Goal: Task Accomplishment & Management: Use online tool/utility

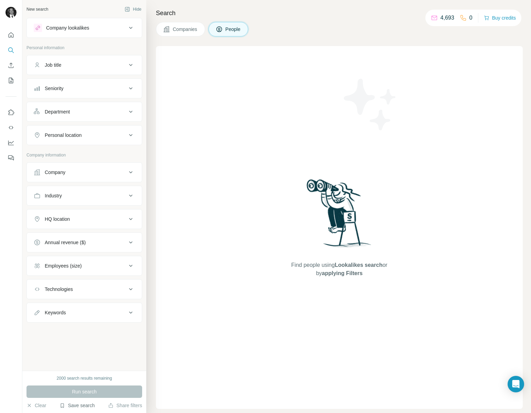
click at [71, 407] on button "Save search" at bounding box center [77, 405] width 35 height 7
click at [92, 395] on div "View my saved searches" at bounding box center [96, 394] width 73 height 14
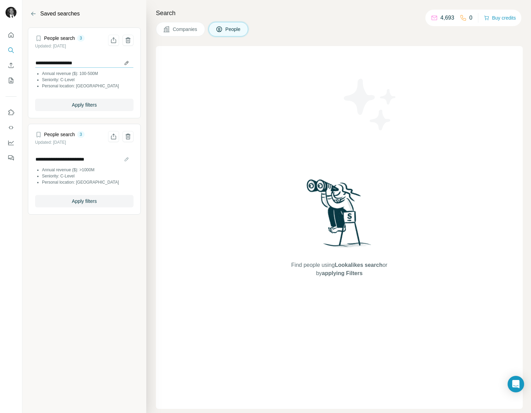
click at [125, 64] on input "**********" at bounding box center [84, 63] width 98 height 10
click at [47, 65] on input "**********" at bounding box center [84, 63] width 98 height 10
type input "**********"
click at [107, 102] on button "Apply filters" at bounding box center [84, 105] width 98 height 12
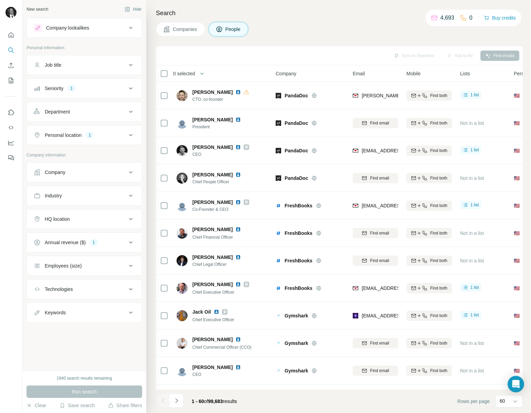
click at [109, 194] on div "Industry" at bounding box center [80, 195] width 93 height 7
click at [98, 209] on input at bounding box center [80, 213] width 85 height 8
click at [94, 233] on div "Banking" at bounding box center [85, 231] width 90 height 7
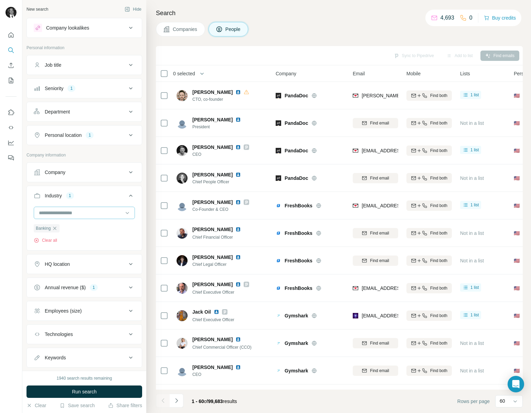
click at [92, 217] on div at bounding box center [80, 213] width 85 height 12
type input "***"
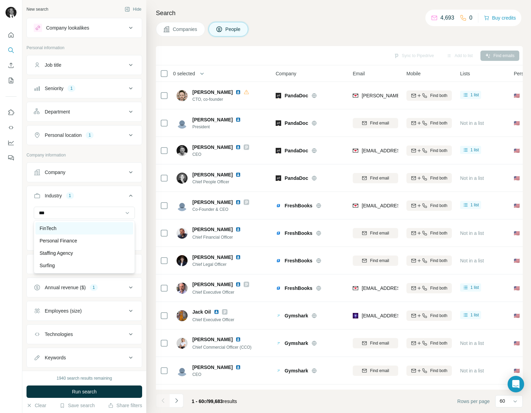
click at [85, 225] on div "FinTech" at bounding box center [85, 228] width 90 height 7
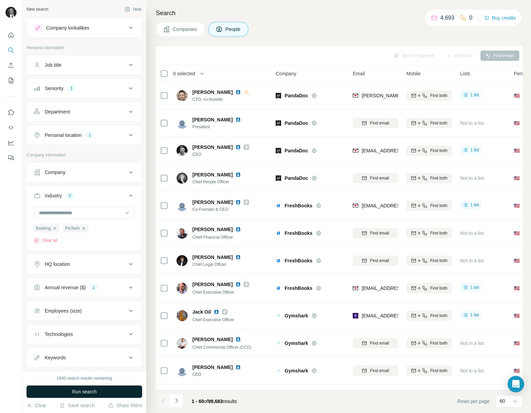
click at [92, 393] on span "Run search" at bounding box center [84, 392] width 25 height 7
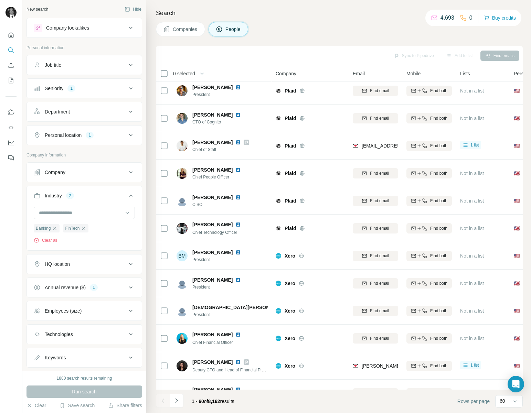
scroll to position [576, 0]
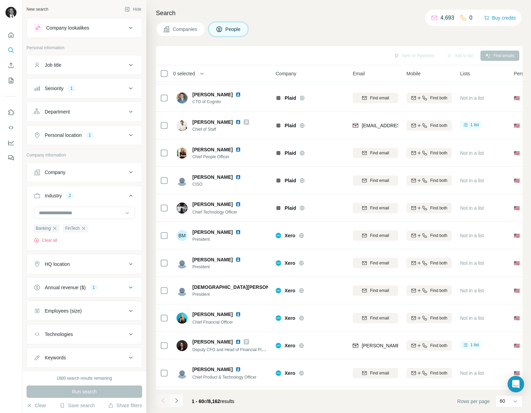
click at [173, 400] on icon "Navigate to next page" at bounding box center [176, 401] width 7 height 7
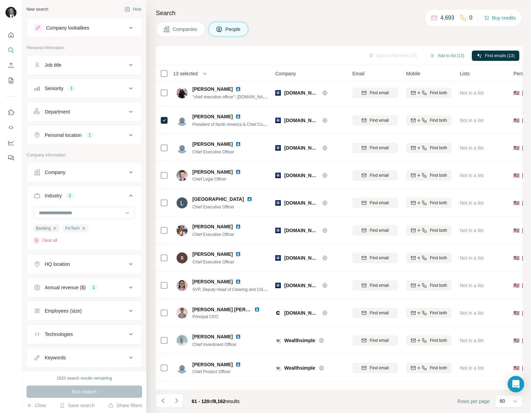
scroll to position [1344, 0]
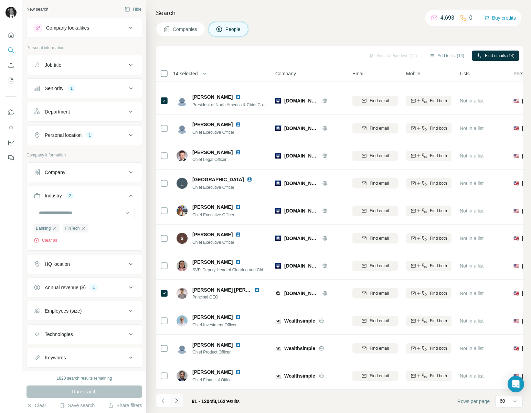
click at [178, 401] on icon "Navigate to next page" at bounding box center [176, 401] width 7 height 7
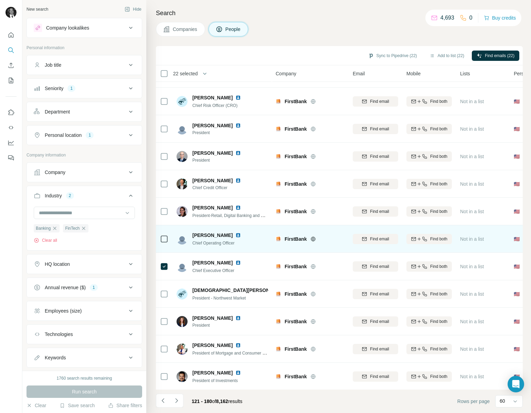
scroll to position [1344, 0]
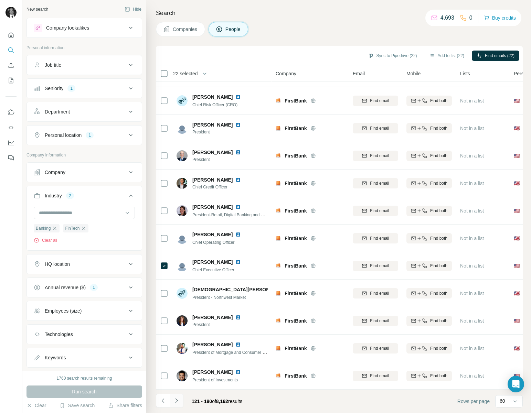
click at [179, 401] on icon "Navigate to next page" at bounding box center [176, 401] width 7 height 7
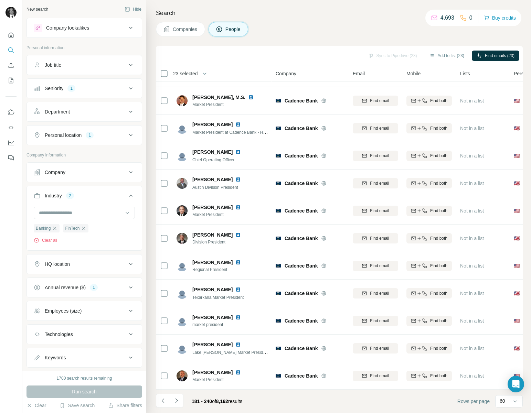
click at [179, 400] on icon "Navigate to next page" at bounding box center [176, 401] width 7 height 7
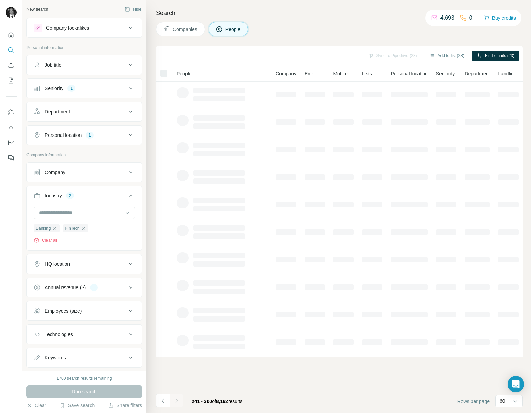
scroll to position [0, 0]
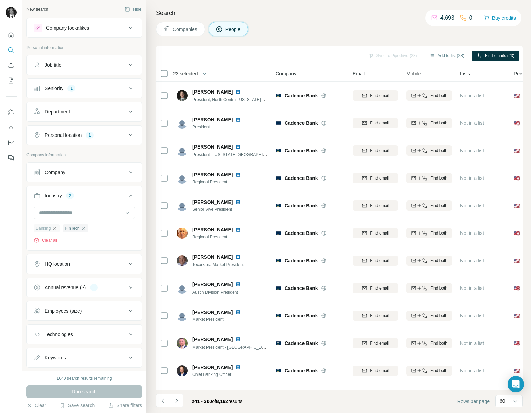
click at [55, 228] on icon "button" at bounding box center [55, 229] width 6 height 6
click at [57, 210] on input at bounding box center [80, 213] width 85 height 8
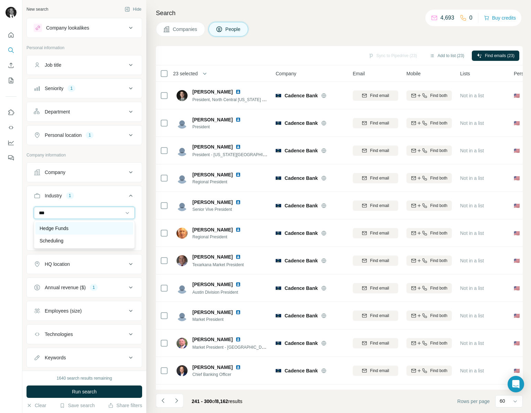
type input "***"
click at [48, 228] on p "Hedge Funds" at bounding box center [54, 228] width 29 height 7
click at [55, 228] on icon "button" at bounding box center [54, 228] width 3 height 3
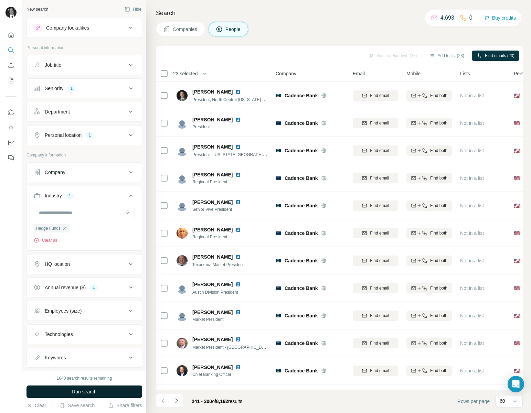
click at [72, 391] on span "Run search" at bounding box center [84, 392] width 25 height 7
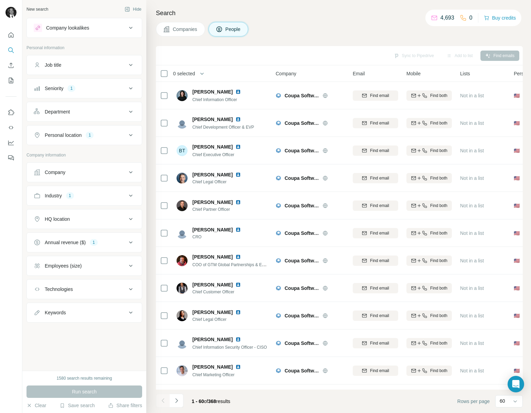
click at [116, 193] on div "Industry 1" at bounding box center [80, 195] width 93 height 7
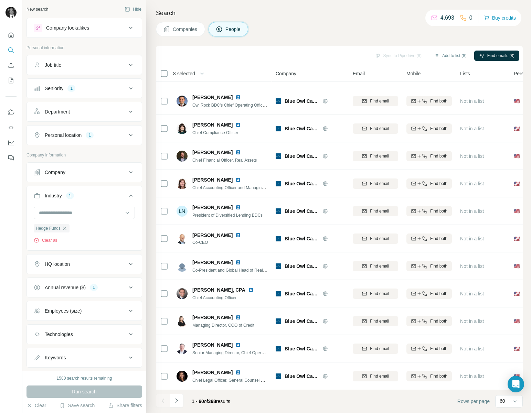
scroll to position [1344, 0]
click at [178, 402] on icon "Navigate to next page" at bounding box center [176, 401] width 7 height 7
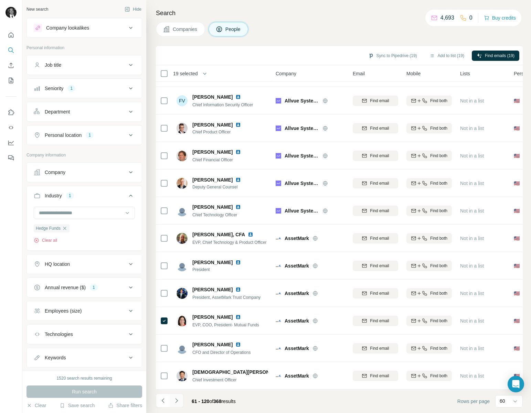
click at [179, 401] on icon "Navigate to next page" at bounding box center [176, 401] width 7 height 7
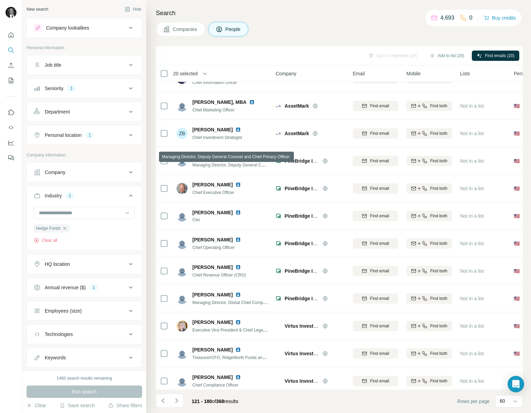
scroll to position [266, 0]
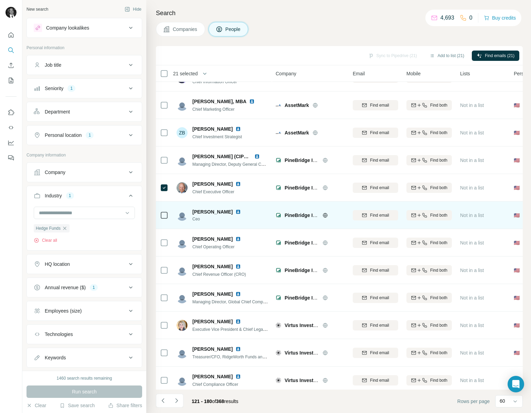
click at [168, 218] on icon at bounding box center [164, 215] width 8 height 8
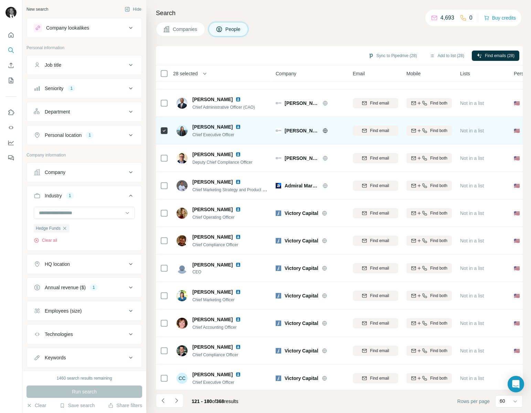
scroll to position [1344, 0]
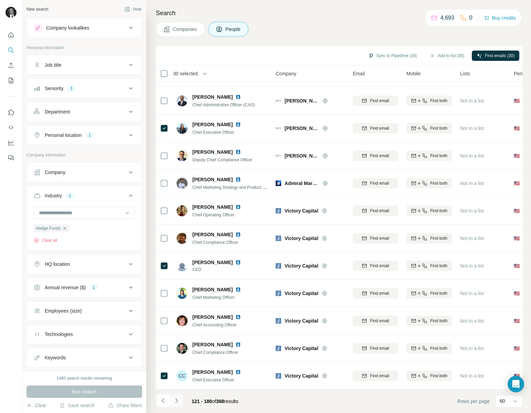
click at [178, 401] on icon "Navigate to next page" at bounding box center [176, 401] width 7 height 7
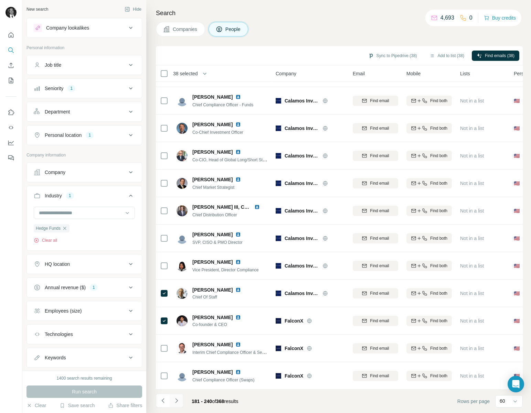
click at [177, 401] on icon "Navigate to next page" at bounding box center [176, 401] width 7 height 7
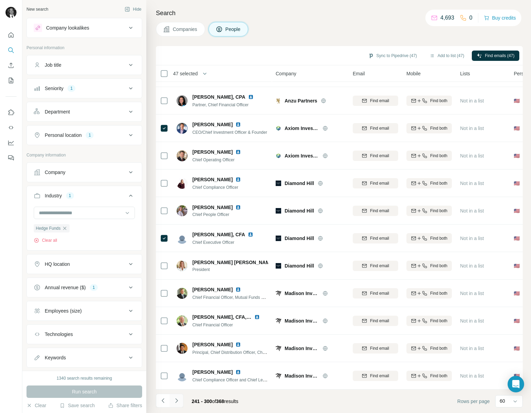
click at [179, 401] on icon "Navigate to next page" at bounding box center [176, 401] width 7 height 7
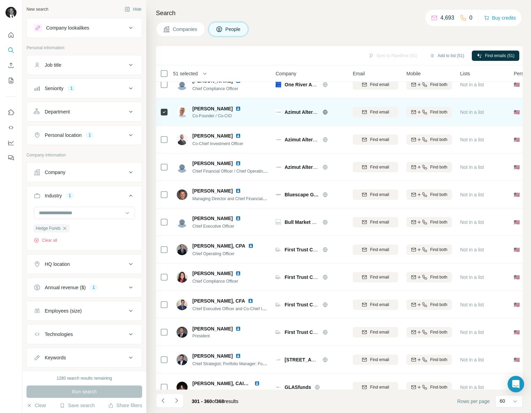
scroll to position [428, 0]
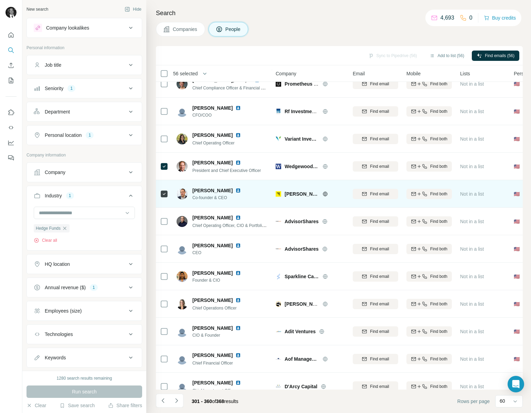
scroll to position [1006, 0]
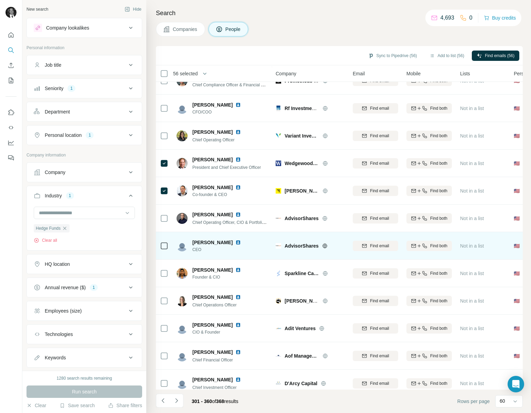
click at [164, 241] on div at bounding box center [164, 246] width 8 height 19
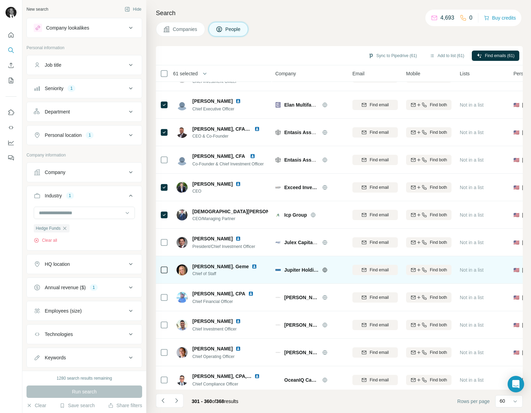
scroll to position [1344, 0]
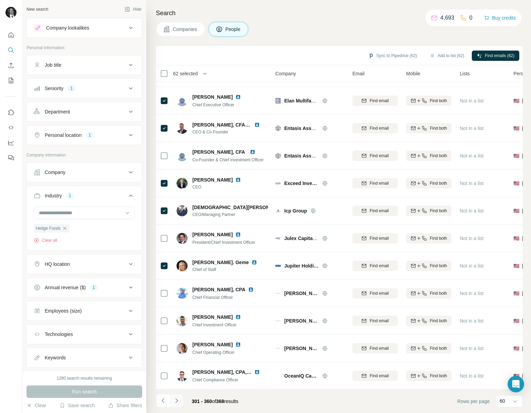
click at [178, 401] on icon "Navigate to next page" at bounding box center [176, 401] width 7 height 7
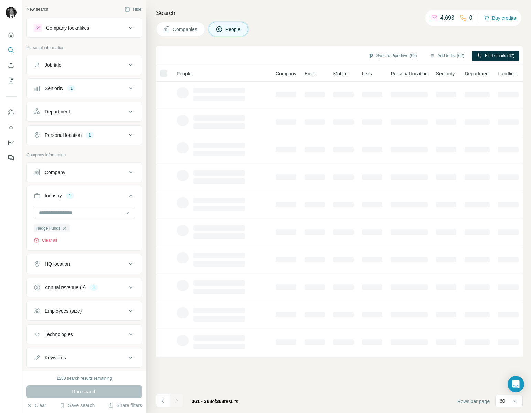
scroll to position [0, 0]
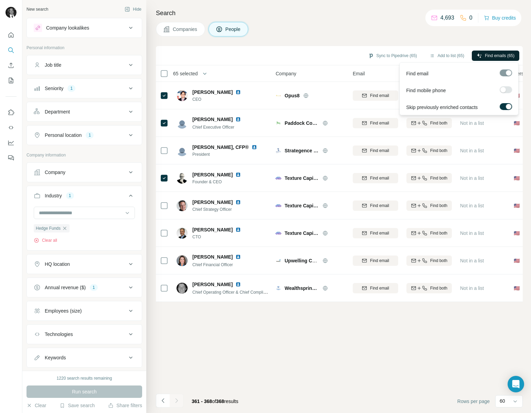
click at [504, 53] on span "Find emails (65)" at bounding box center [500, 56] width 30 height 6
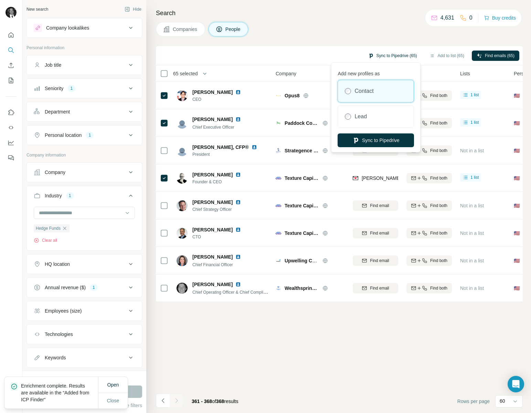
click at [384, 53] on button "Sync to Pipedrive (65)" at bounding box center [393, 56] width 59 height 10
click at [376, 141] on button "Sync to Pipedrive" at bounding box center [376, 141] width 76 height 14
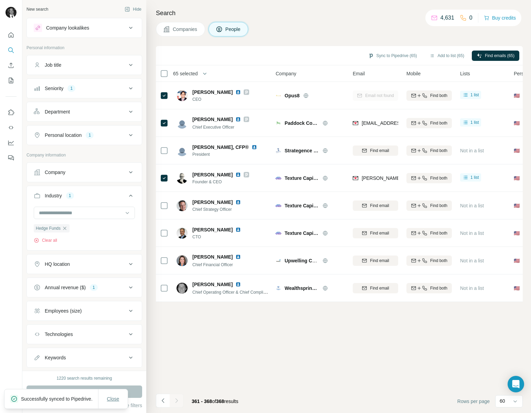
click at [113, 397] on span "Close" at bounding box center [113, 399] width 12 height 7
click at [76, 403] on button "Save search" at bounding box center [77, 405] width 35 height 7
click at [77, 391] on div "View my saved searches" at bounding box center [96, 394] width 73 height 14
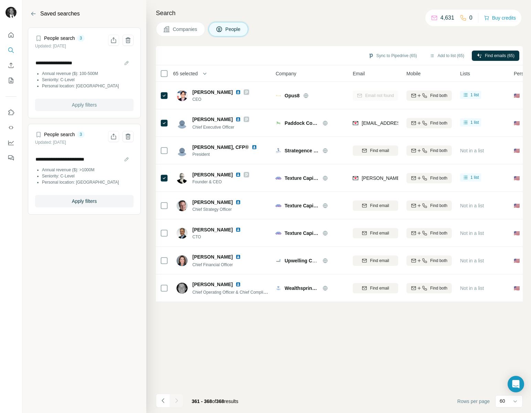
click at [98, 101] on button "Apply filters" at bounding box center [84, 105] width 98 height 12
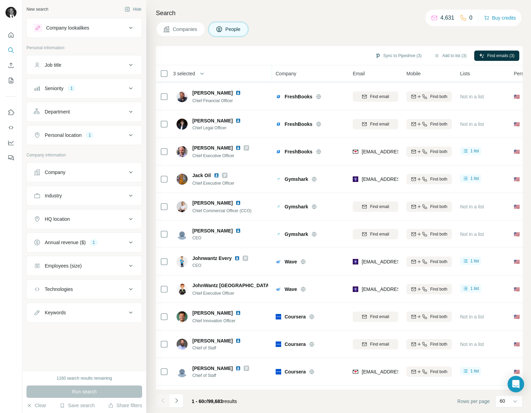
scroll to position [140, 0]
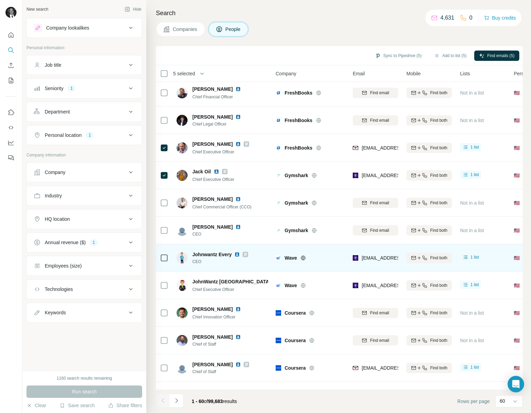
click at [164, 262] on div at bounding box center [164, 258] width 8 height 19
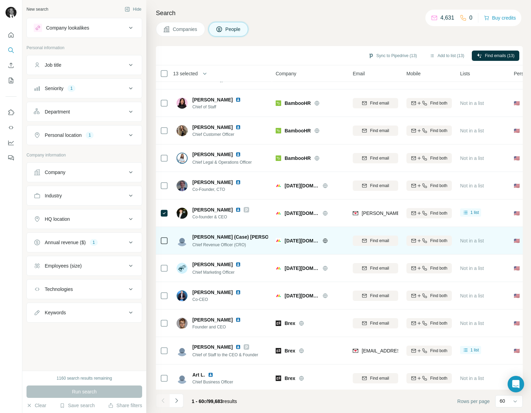
scroll to position [1344, 0]
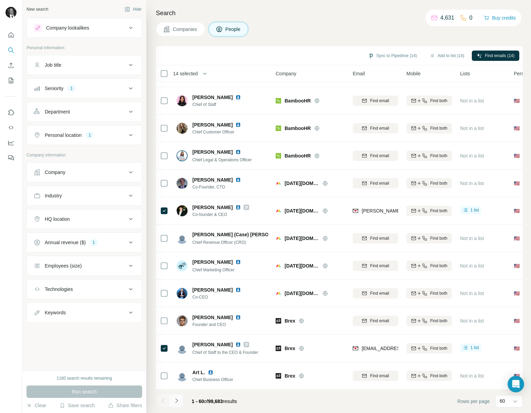
click at [178, 402] on icon "Navigate to next page" at bounding box center [176, 401] width 7 height 7
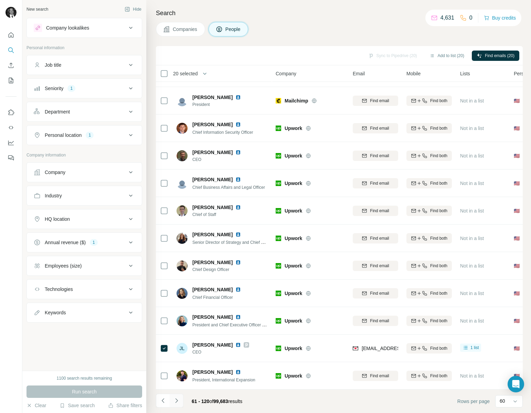
click at [176, 403] on icon "Navigate to next page" at bounding box center [176, 401] width 7 height 7
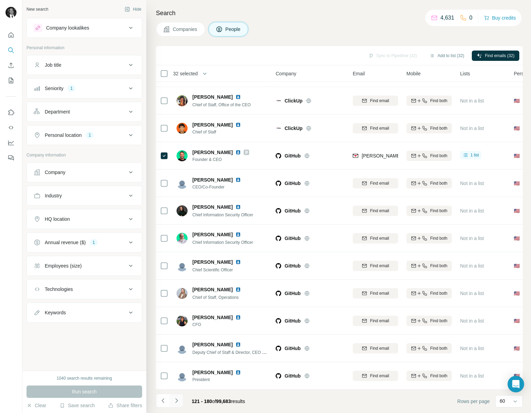
click at [178, 402] on icon "Navigate to next page" at bounding box center [176, 401] width 7 height 7
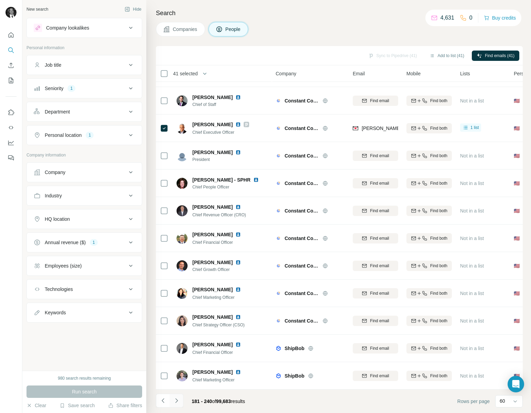
click at [178, 402] on icon "Navigate to next page" at bounding box center [176, 401] width 7 height 7
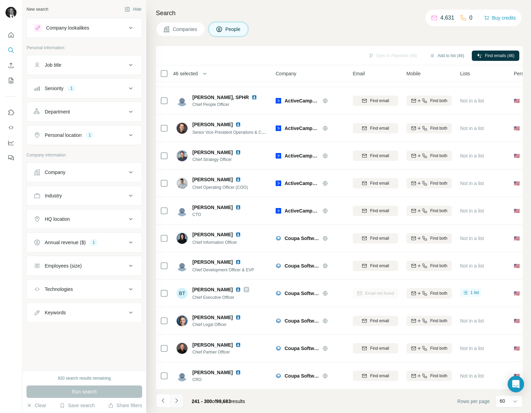
click at [176, 401] on icon "Navigate to next page" at bounding box center [176, 401] width 7 height 7
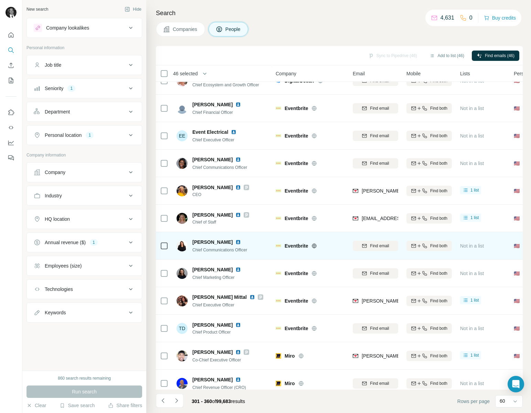
scroll to position [566, 0]
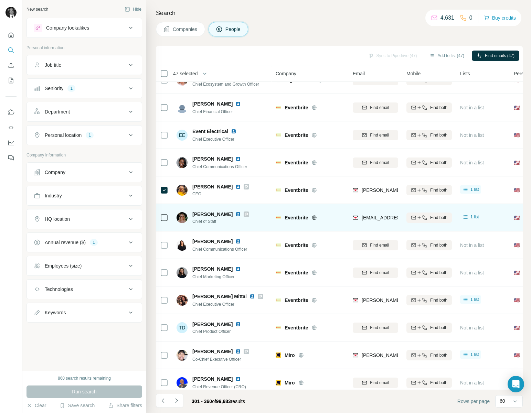
click at [165, 222] on div at bounding box center [164, 217] width 8 height 19
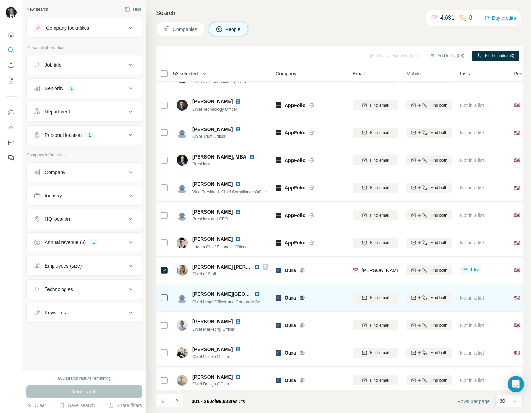
scroll to position [1344, 0]
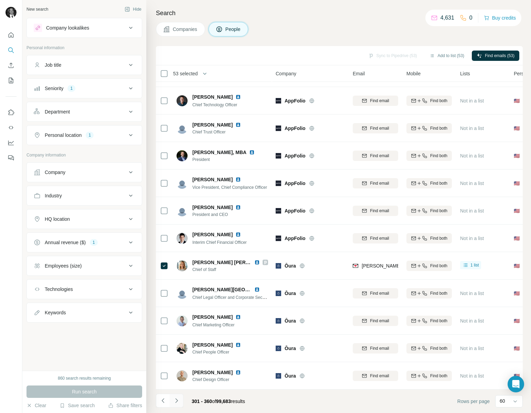
click at [181, 402] on button "Navigate to next page" at bounding box center [177, 401] width 14 height 14
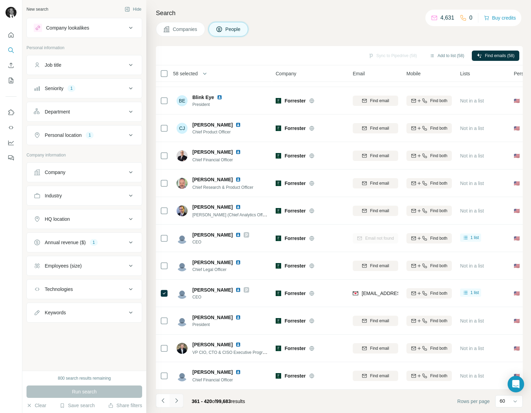
click at [177, 401] on icon "Navigate to next page" at bounding box center [176, 401] width 2 height 4
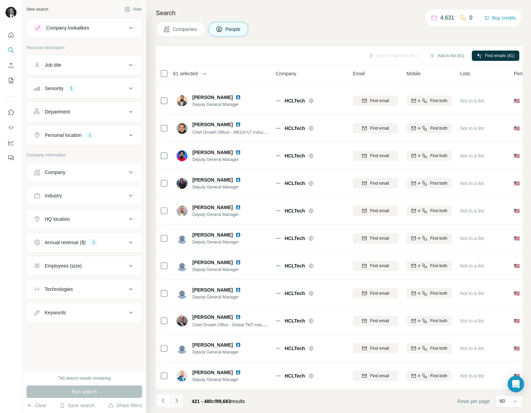
click at [178, 399] on icon "Navigate to next page" at bounding box center [176, 401] width 7 height 7
click at [177, 400] on icon "Navigate to next page" at bounding box center [176, 401] width 7 height 7
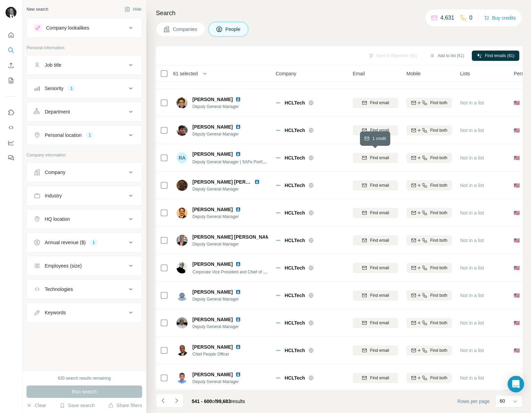
scroll to position [410, 0]
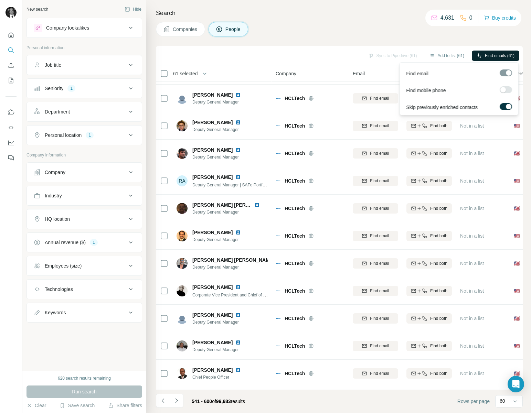
click at [492, 61] on div "Find emails (61)" at bounding box center [496, 57] width 48 height 12
click at [491, 55] on span "Find emails (61)" at bounding box center [500, 56] width 30 height 6
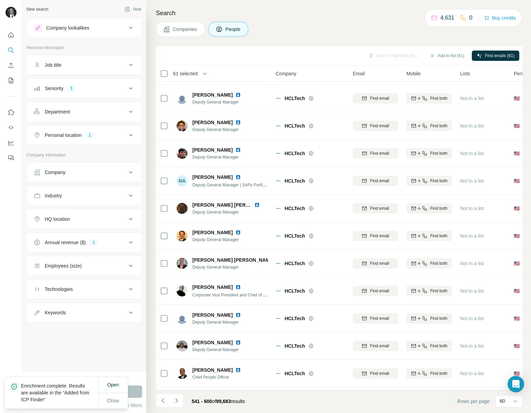
click at [381, 55] on div "Sync to Pipedrive (61) Add to list (61) Find emails (61)" at bounding box center [339, 56] width 360 height 12
click at [383, 55] on div "Sync to Pipedrive (61) Add to list (61) Find emails (61)" at bounding box center [339, 56] width 360 height 12
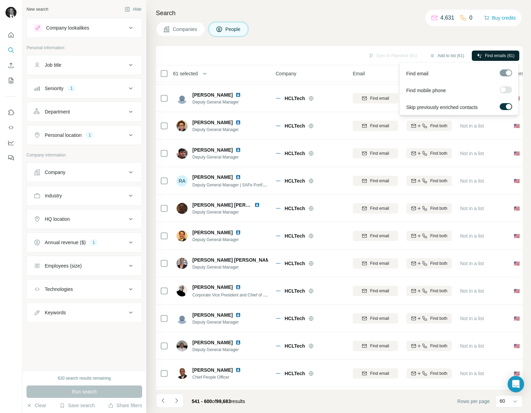
click at [491, 53] on span "Find emails (61)" at bounding box center [500, 56] width 30 height 6
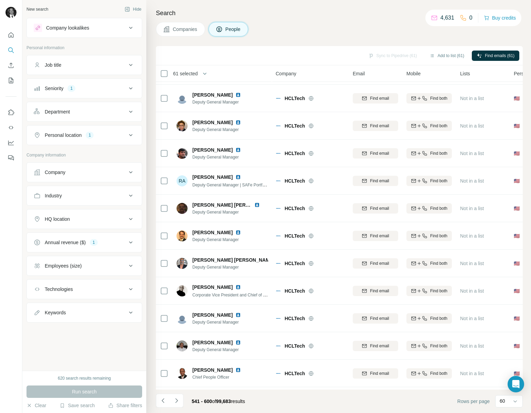
click at [398, 57] on div "Sync to Pipedrive (61) Add to list (61) Find emails (61)" at bounding box center [339, 56] width 360 height 12
click at [196, 73] on span "61 selected" at bounding box center [185, 73] width 25 height 7
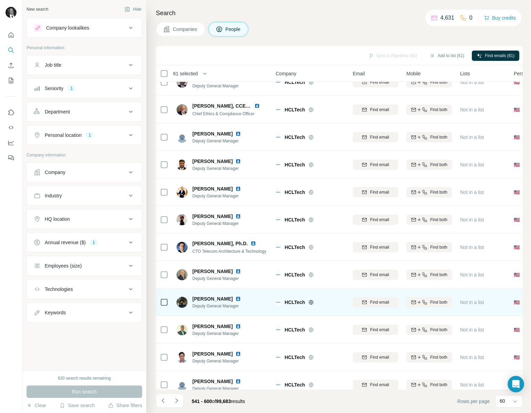
scroll to position [0, 0]
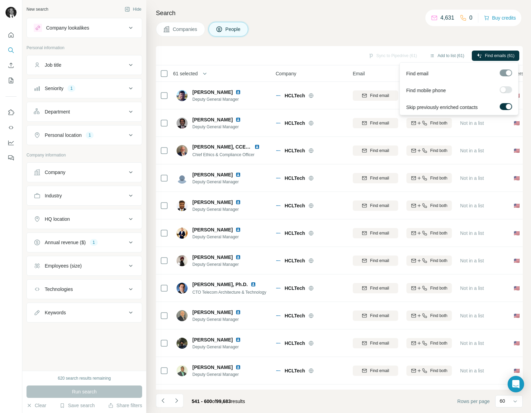
click at [490, 51] on div "Find emails (61)" at bounding box center [496, 56] width 48 height 10
click at [490, 54] on span "Find emails (61)" at bounding box center [500, 56] width 30 height 6
click at [444, 57] on button "Add to list (61)" at bounding box center [447, 56] width 44 height 10
click at [443, 54] on button "Add to list (61)" at bounding box center [447, 56] width 44 height 10
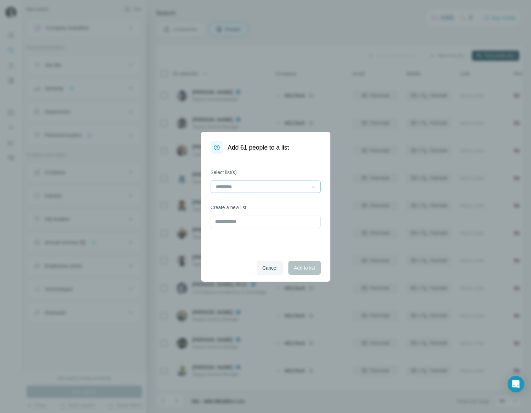
click at [310, 186] on icon at bounding box center [313, 186] width 7 height 7
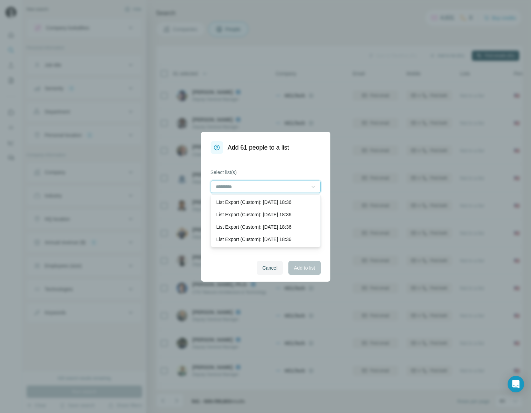
click at [308, 184] on input at bounding box center [261, 187] width 93 height 8
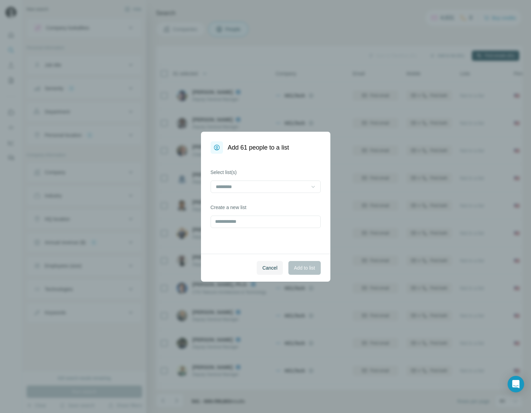
click at [255, 163] on div "Select list(s) Create a new list" at bounding box center [265, 204] width 129 height 100
click at [249, 212] on div "Create a new list" at bounding box center [266, 216] width 110 height 24
click at [269, 184] on input at bounding box center [261, 187] width 93 height 8
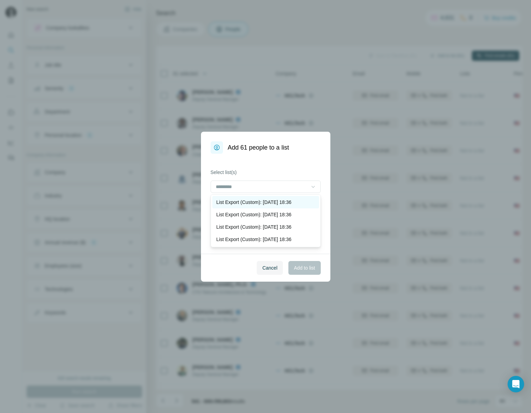
click at [264, 201] on p "List Export (Custom): 18/08/2025 18:36" at bounding box center [254, 202] width 75 height 7
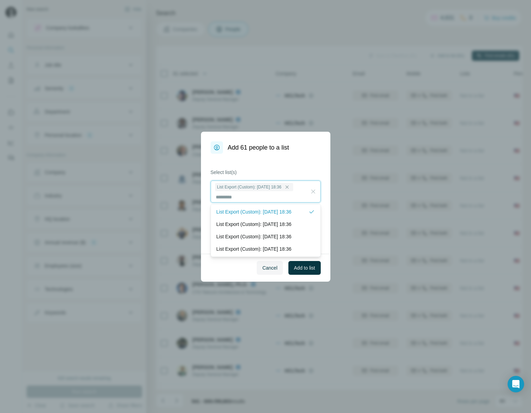
scroll to position [1, 0]
click at [315, 192] on icon at bounding box center [313, 191] width 7 height 7
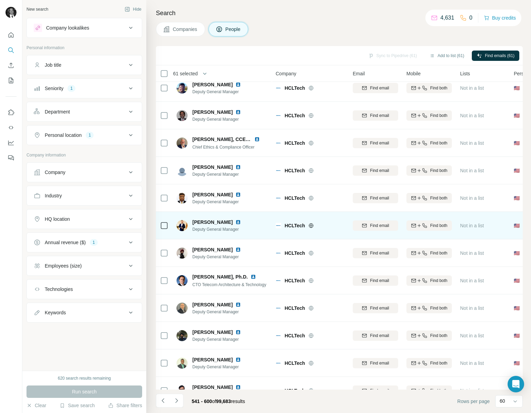
scroll to position [0, 0]
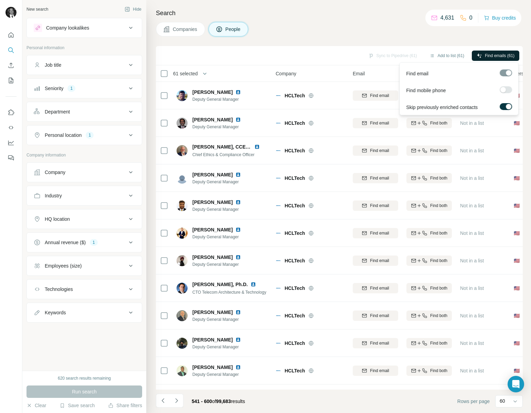
click at [494, 56] on span "Find emails (61)" at bounding box center [500, 56] width 30 height 6
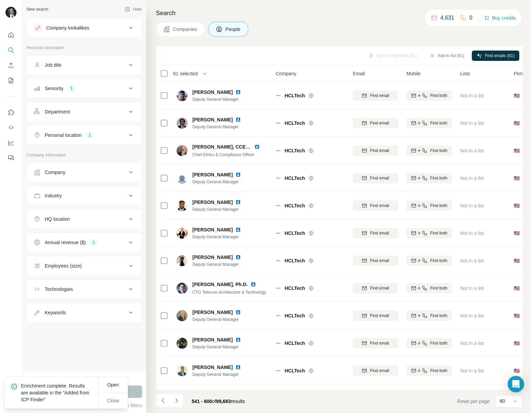
click at [41, 399] on p "Enrichment complete. Results are available in the “Added from ICP Finder“" at bounding box center [59, 393] width 77 height 21
click at [107, 379] on button "Open" at bounding box center [112, 385] width 21 height 12
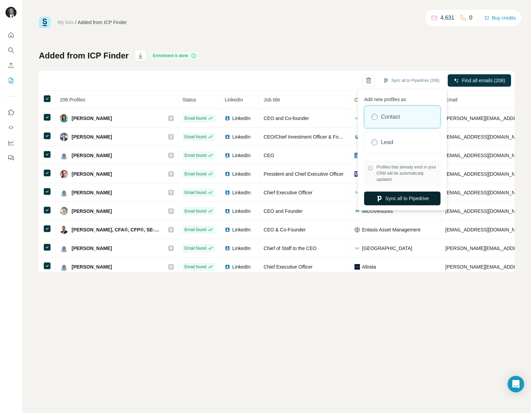
click at [408, 197] on button "Sync all to Pipedrive" at bounding box center [402, 199] width 76 height 14
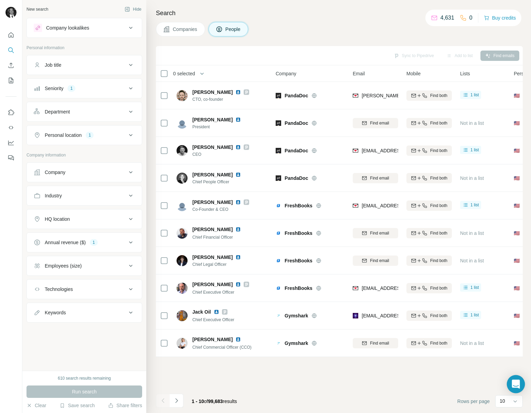
click at [510, 386] on div "Open Intercom Messenger" at bounding box center [516, 385] width 18 height 18
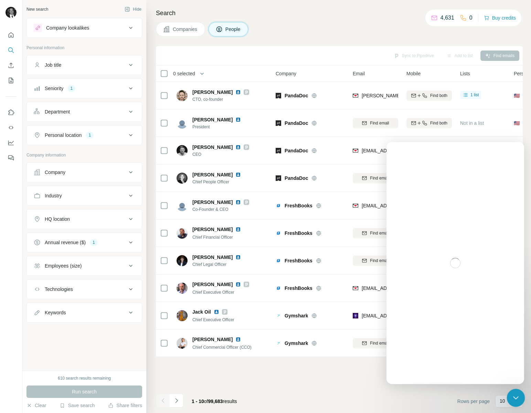
click at [519, 395] on icon "Close Intercom Messenger" at bounding box center [515, 397] width 8 height 8
